Goal: Check status: Check status

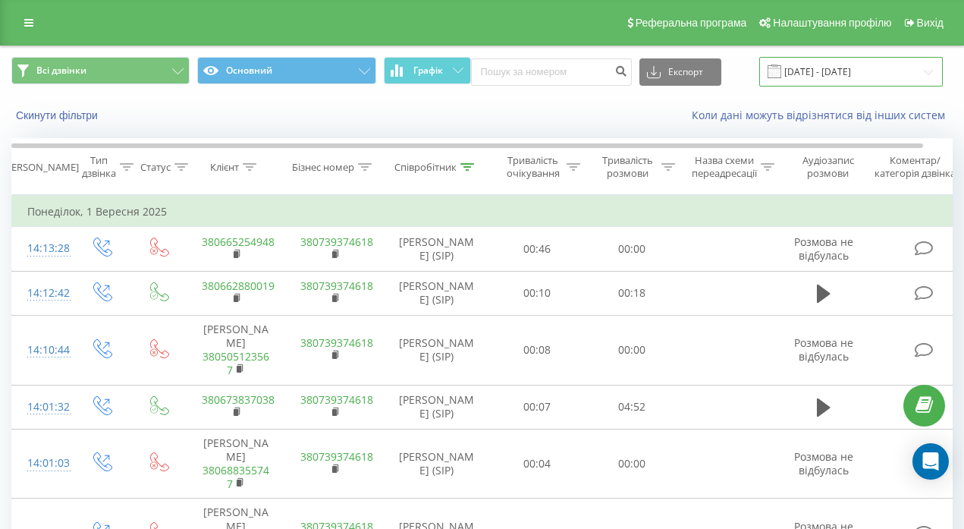
click at [848, 72] on input "[DATE] - [DATE]" at bounding box center [852, 72] width 184 height 30
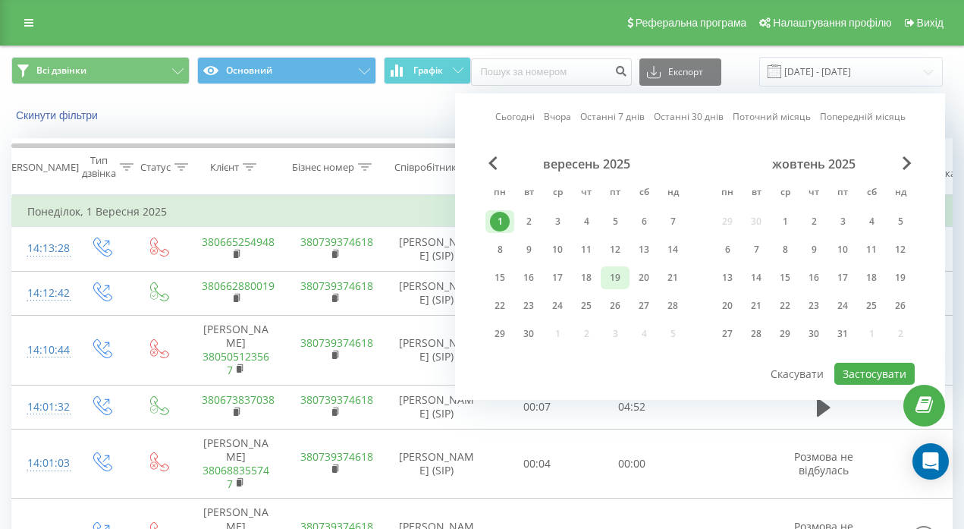
click at [617, 273] on div "19" at bounding box center [616, 278] width 20 height 20
click at [869, 371] on button "Застосувати" at bounding box center [875, 374] width 80 height 22
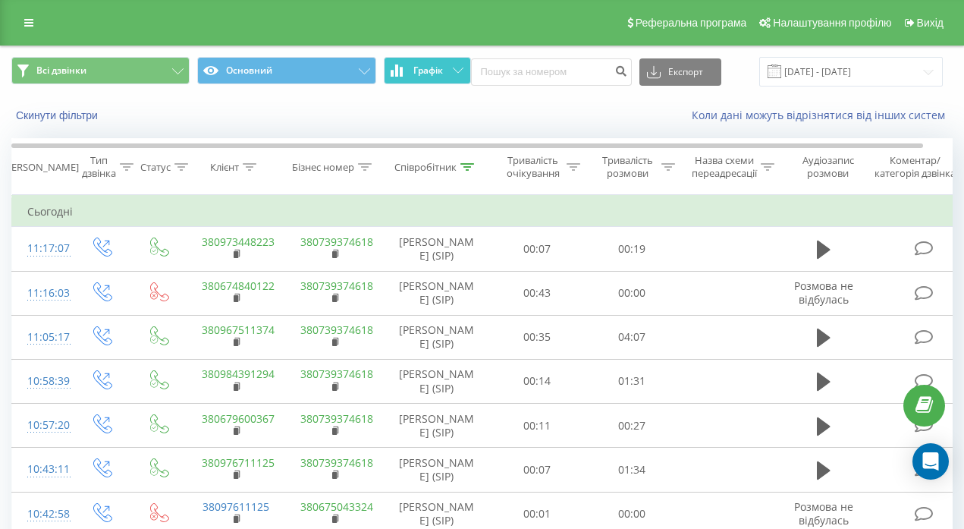
click at [423, 62] on button "Графік" at bounding box center [427, 70] width 87 height 27
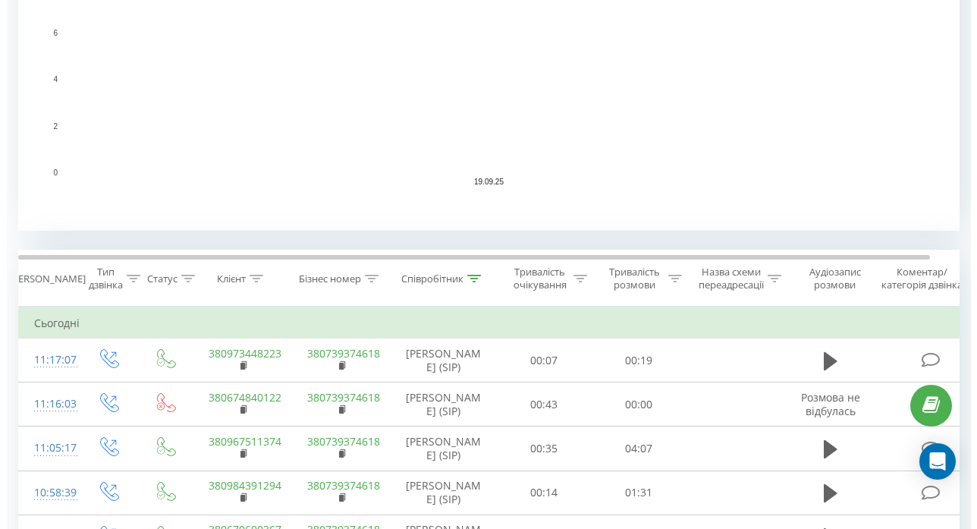
scroll to position [829, 0]
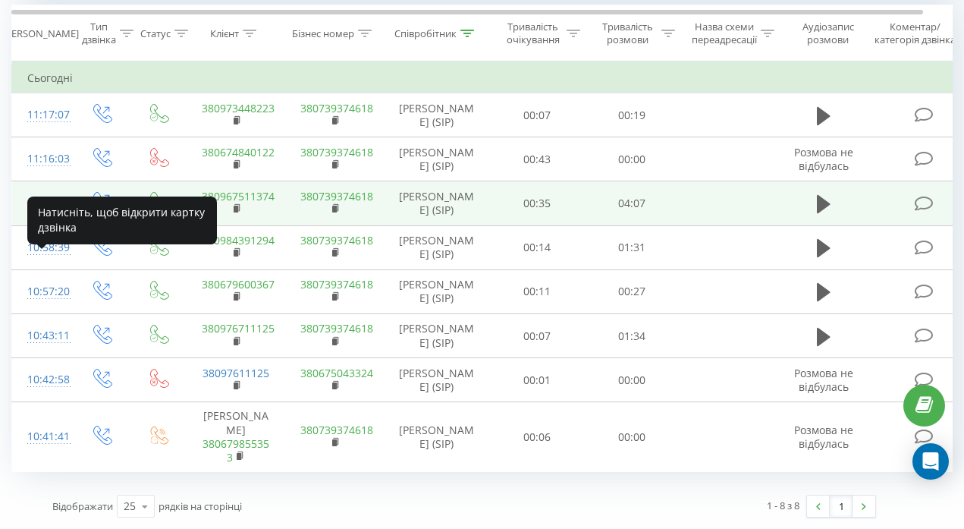
click at [52, 188] on div "11:05:17" at bounding box center [42, 203] width 30 height 30
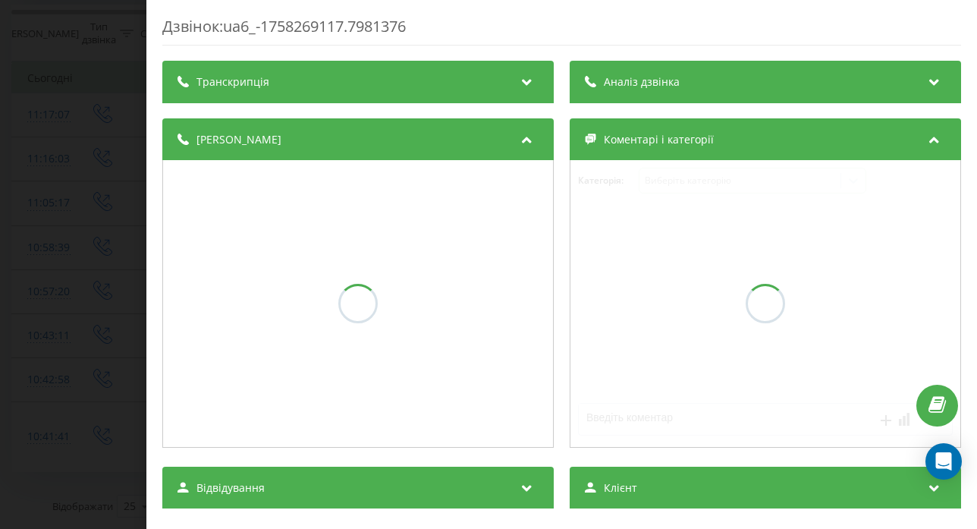
click at [926, 77] on icon at bounding box center [935, 79] width 18 height 15
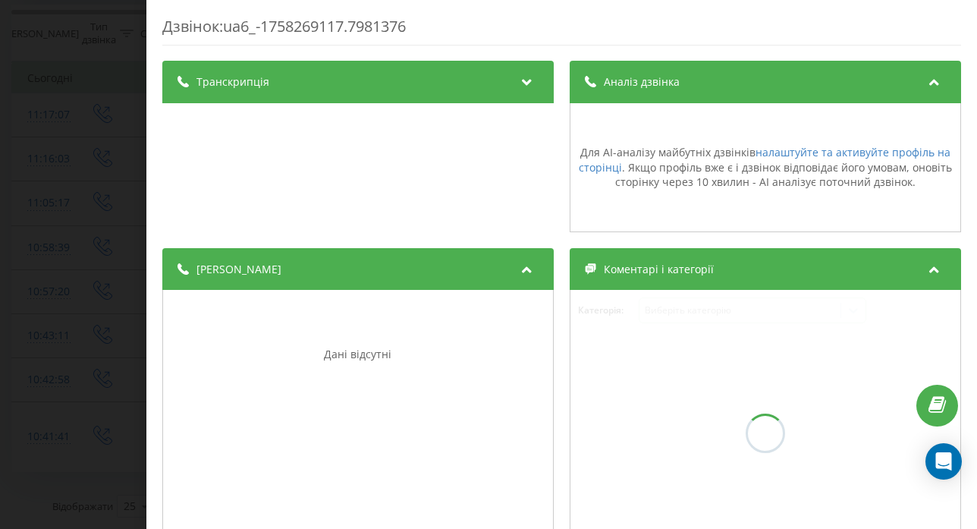
click at [531, 85] on div at bounding box center [528, 82] width 20 height 20
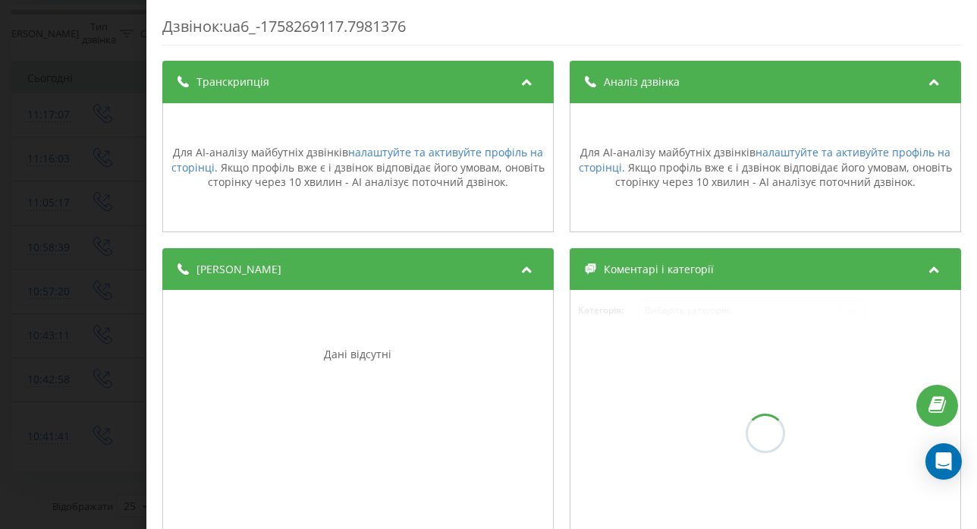
click at [33, 283] on div "Дзвінок : ua6_-1758269117.7981376 Транскрипція Для AI-аналізу майбутніх дзвінкі…" at bounding box center [488, 264] width 977 height 529
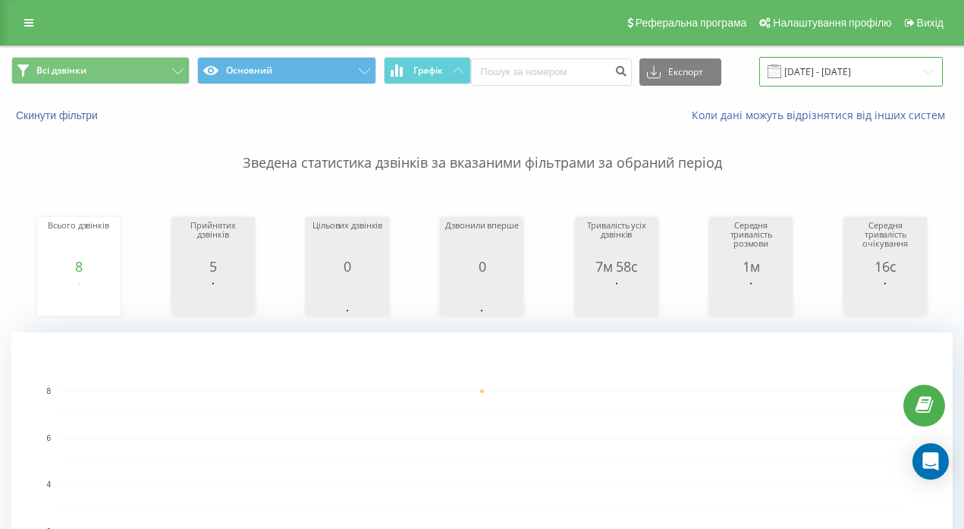
click at [905, 61] on input "[DATE] - [DATE]" at bounding box center [852, 72] width 184 height 30
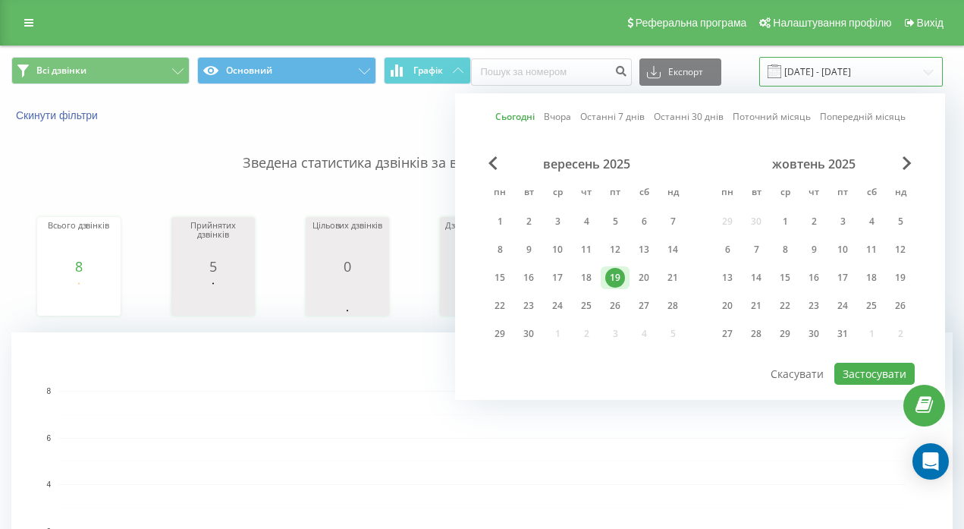
click at [866, 72] on input "[DATE] - [DATE]" at bounding box center [852, 72] width 184 height 30
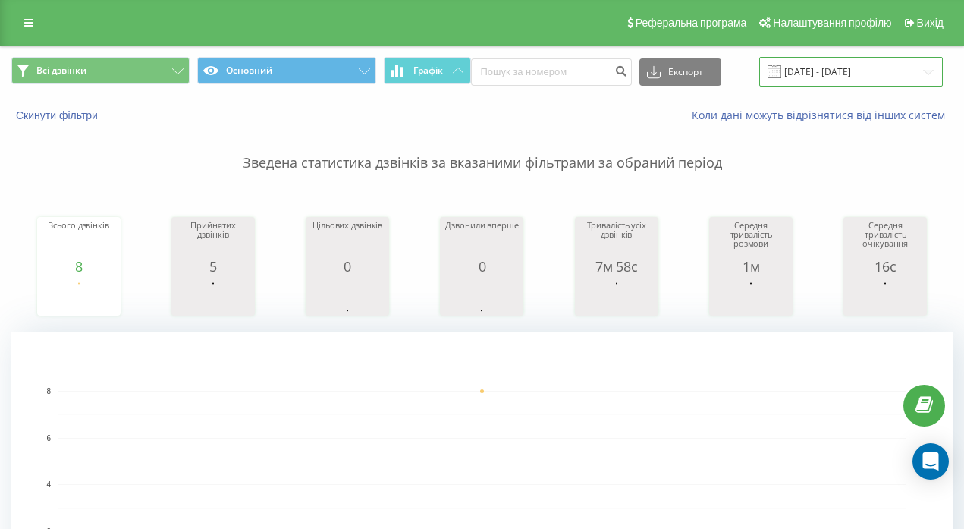
click at [866, 72] on input "[DATE] - [DATE]" at bounding box center [852, 72] width 184 height 30
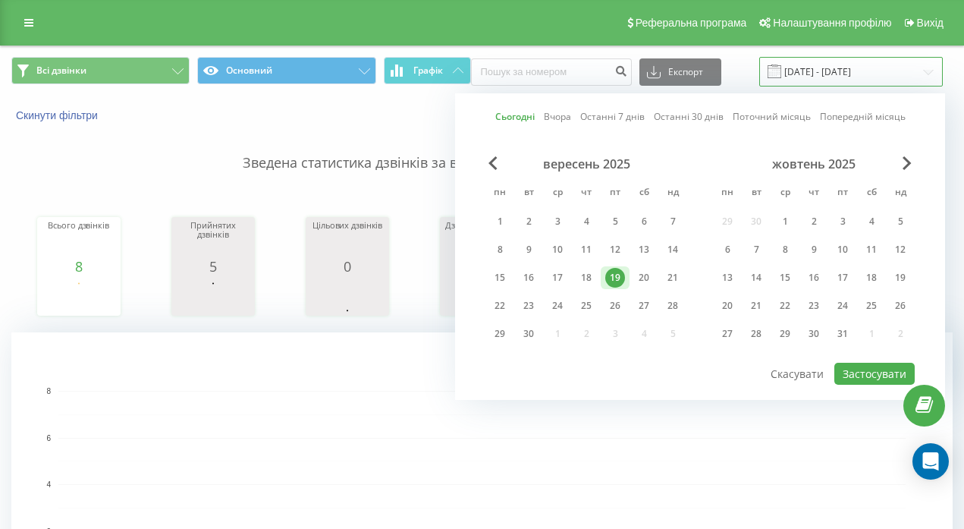
click at [864, 73] on input "[DATE] - [DATE]" at bounding box center [852, 72] width 184 height 30
click at [558, 281] on div "17" at bounding box center [558, 278] width 20 height 20
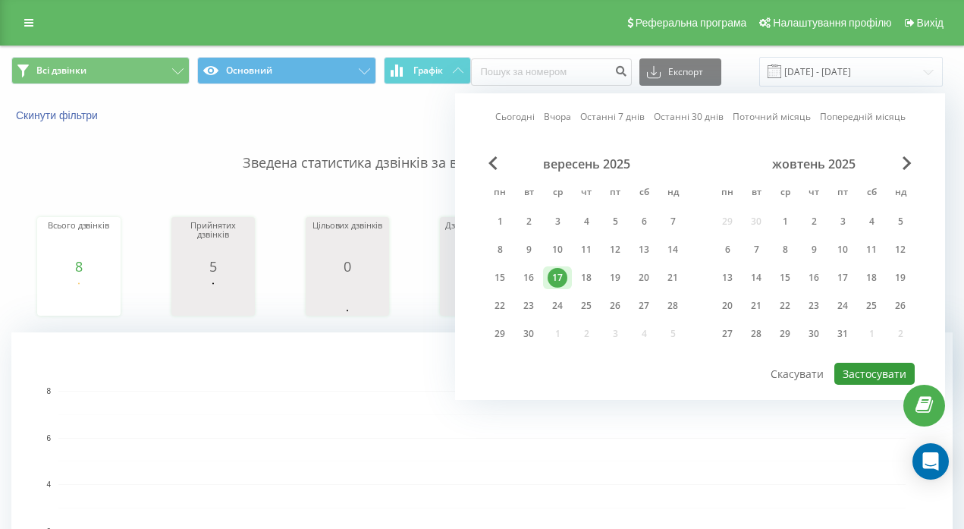
click at [884, 379] on button "Застосувати" at bounding box center [875, 374] width 80 height 22
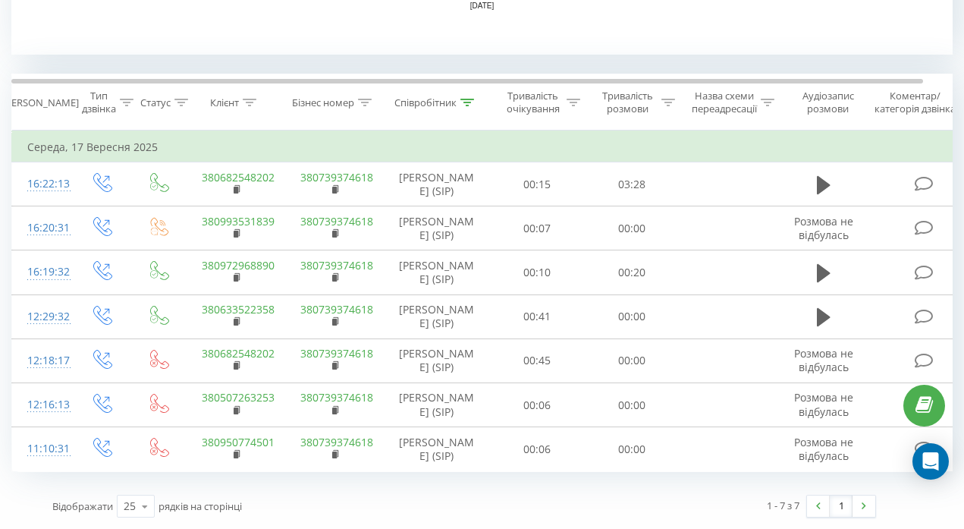
scroll to position [491, 0]
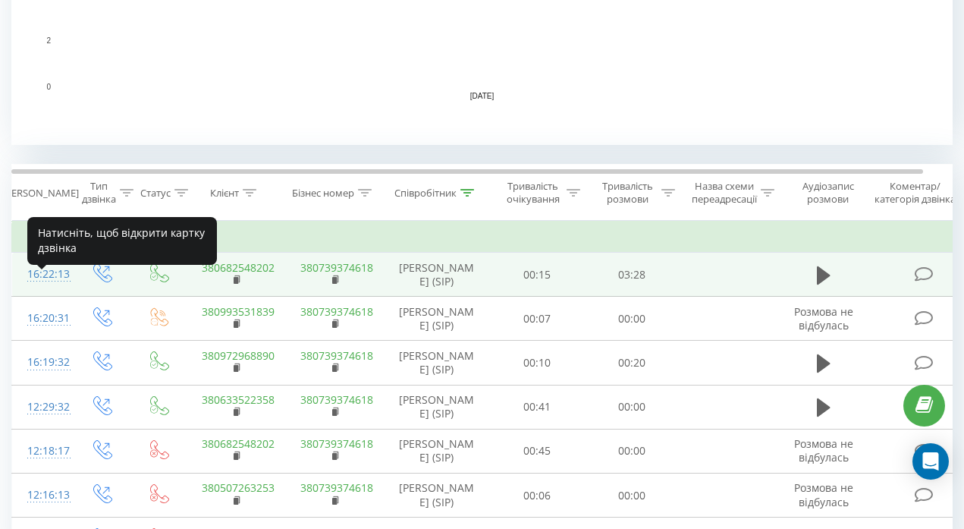
click at [53, 289] on div "16:22:13" at bounding box center [42, 275] width 30 height 30
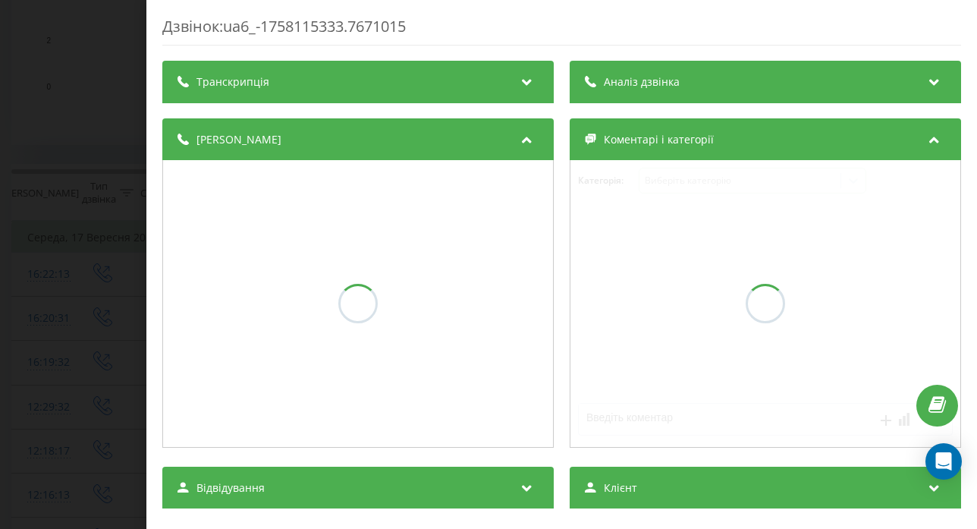
click at [926, 77] on icon at bounding box center [935, 79] width 18 height 15
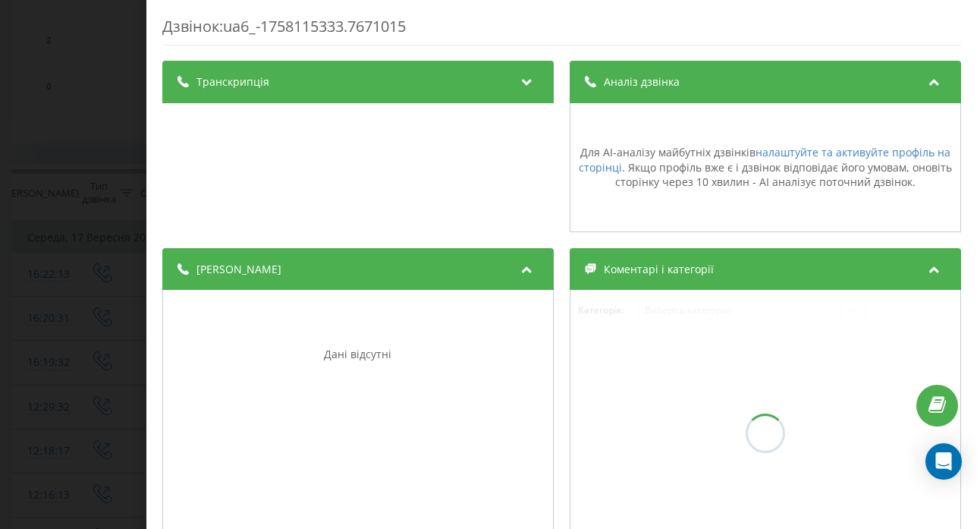
click at [61, 197] on div "Дзвінок : ua6_-1758115333.7671015 Транскрипція Для AI-аналізу майбутніх дзвінкі…" at bounding box center [488, 264] width 977 height 529
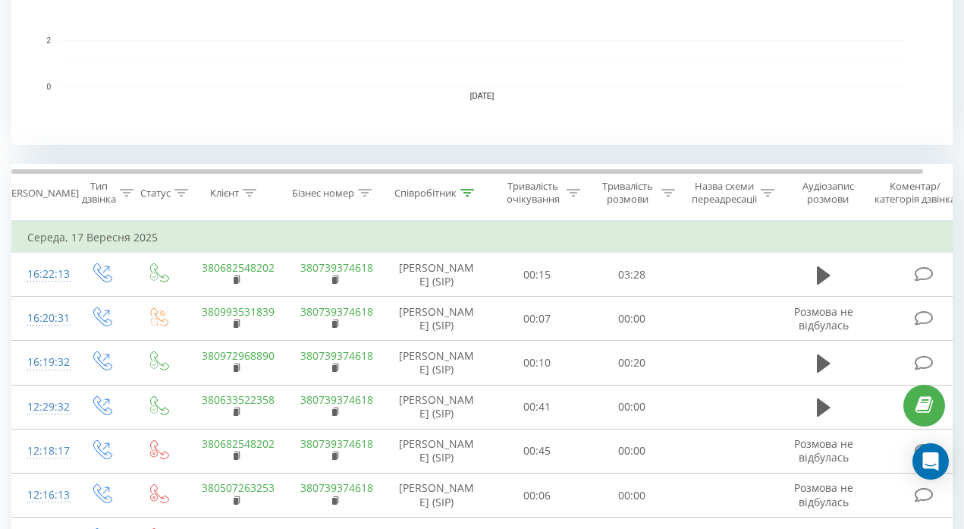
scroll to position [28, 0]
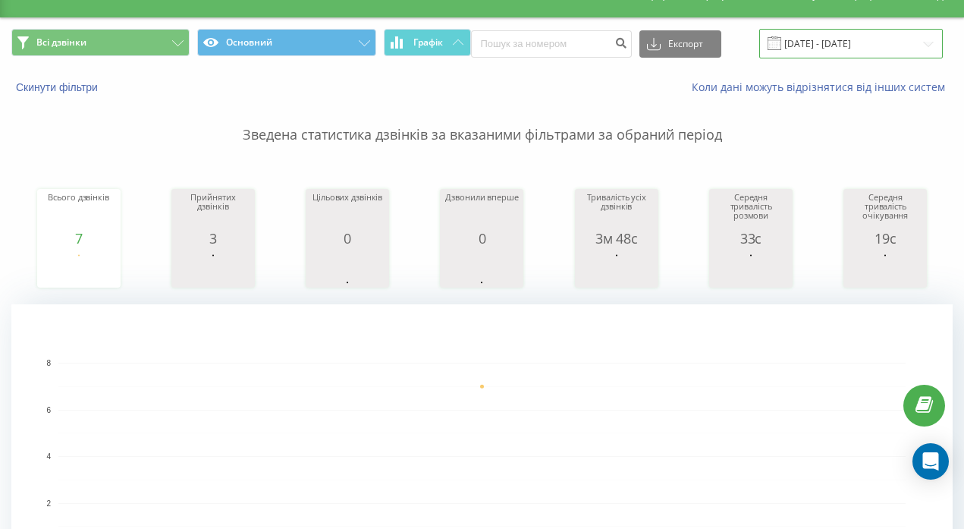
click at [807, 40] on input "[DATE] - [DATE]" at bounding box center [852, 44] width 184 height 30
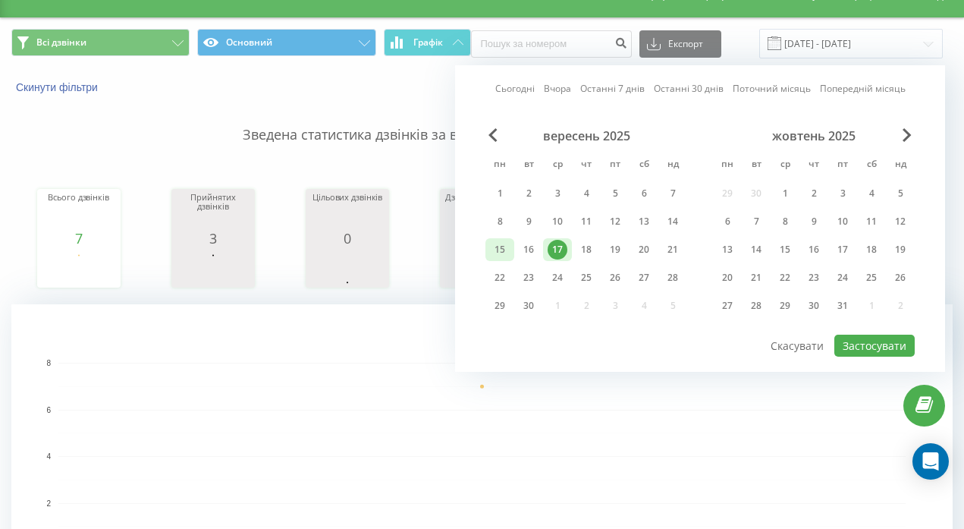
click at [510, 247] on div "15" at bounding box center [500, 249] width 29 height 23
click at [859, 339] on button "Застосувати" at bounding box center [875, 346] width 80 height 22
type input "[DATE] - [DATE]"
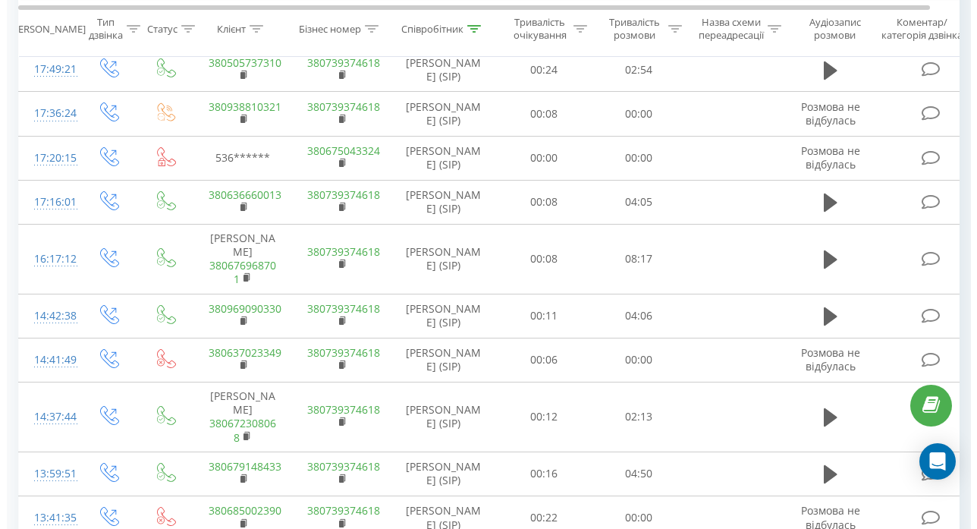
scroll to position [655, 0]
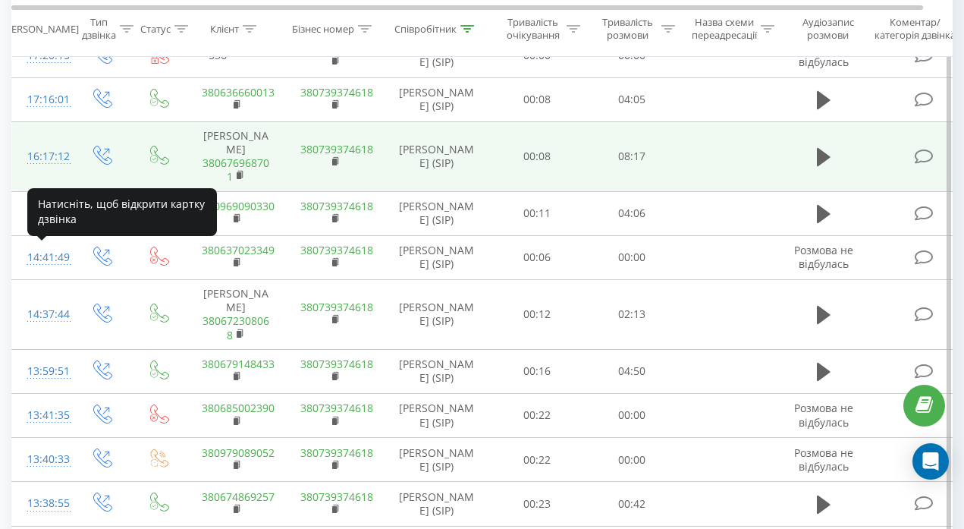
click at [51, 171] on div "16:17:12" at bounding box center [42, 157] width 30 height 30
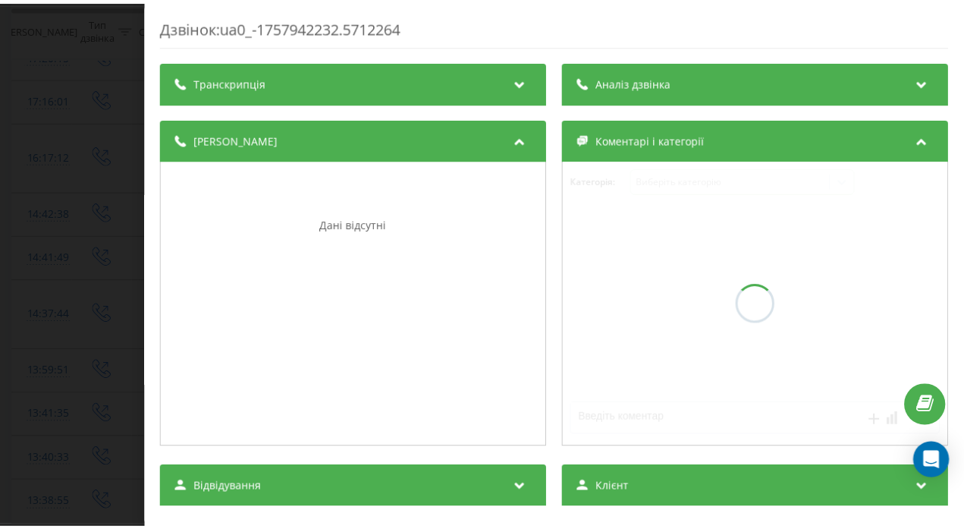
scroll to position [868, 0]
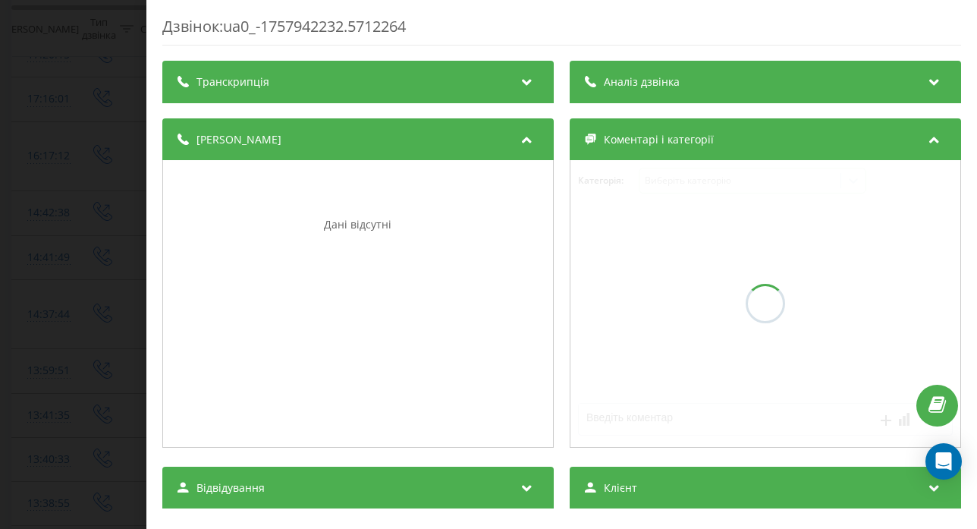
click at [926, 72] on icon at bounding box center [935, 79] width 18 height 15
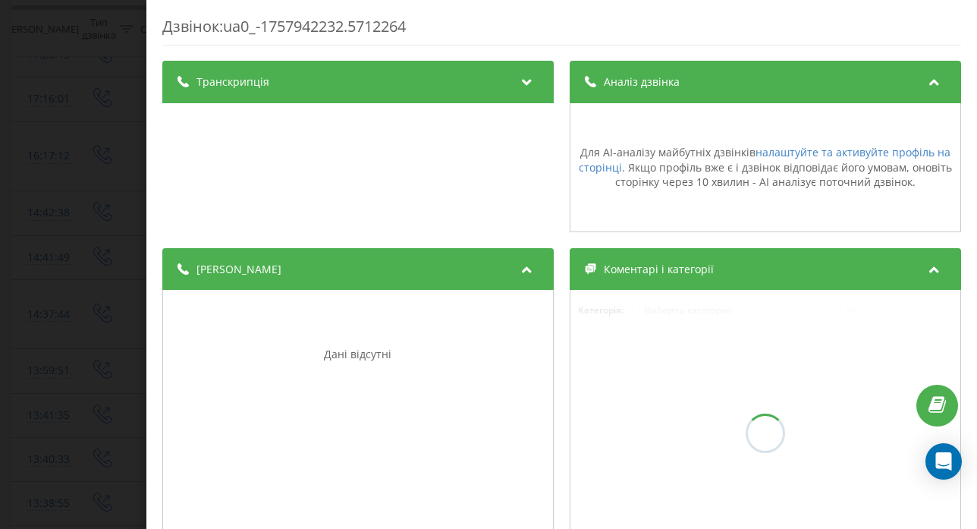
click at [84, 206] on div "Дзвінок : ua0_-1757942232.5712264 Транскрипція Для AI-аналізу майбутніх дзвінкі…" at bounding box center [488, 264] width 977 height 529
